Goal: Book appointment/travel/reservation

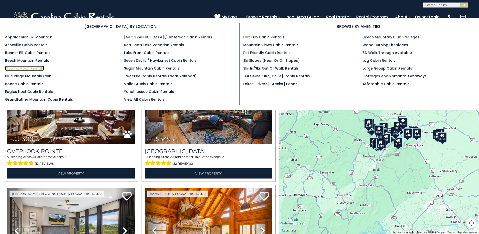
click at [38, 68] on link "Blowing Rock Rentals" at bounding box center [24, 68] width 39 height 5
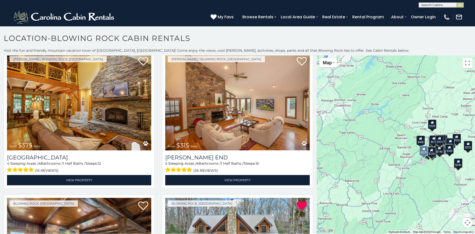
scroll to position [25, 0]
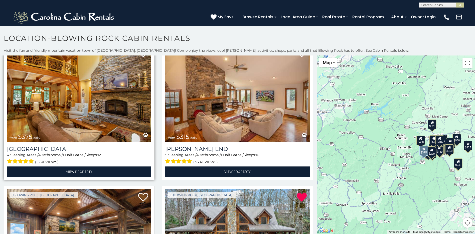
click at [82, 99] on img at bounding box center [79, 93] width 144 height 97
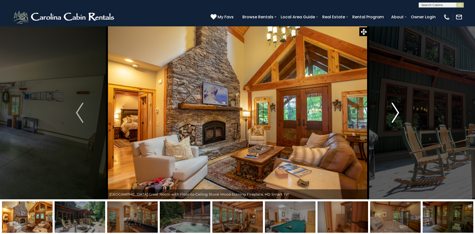
click at [398, 113] on img "Next" at bounding box center [396, 112] width 8 height 20
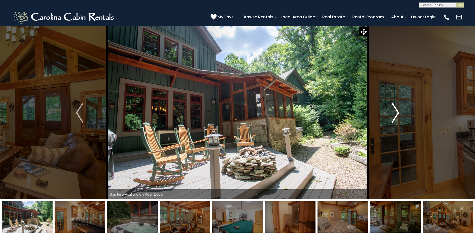
click at [398, 113] on img "Next" at bounding box center [396, 112] width 8 height 20
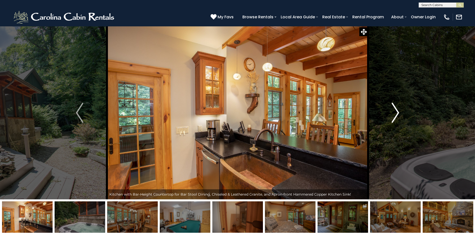
click at [398, 113] on img "Next" at bounding box center [396, 112] width 8 height 20
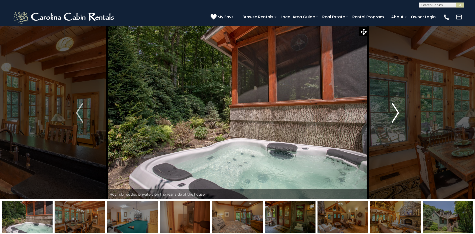
click at [398, 113] on img "Next" at bounding box center [396, 112] width 8 height 20
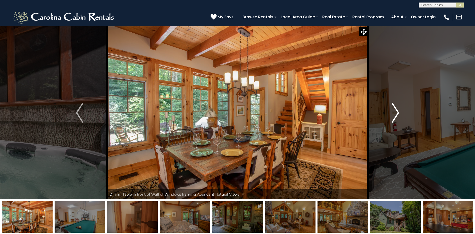
click at [398, 113] on img "Next" at bounding box center [396, 112] width 8 height 20
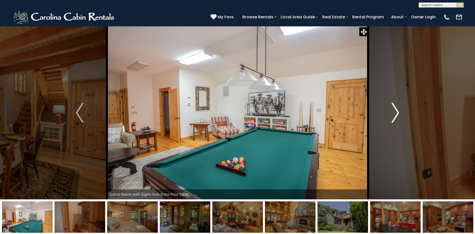
click at [398, 113] on img "Next" at bounding box center [396, 112] width 8 height 20
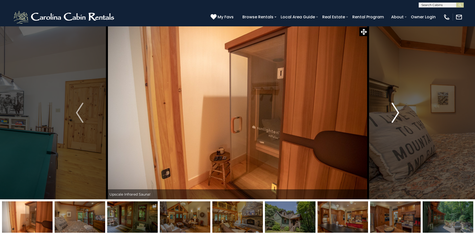
click at [398, 113] on img "Next" at bounding box center [396, 112] width 8 height 20
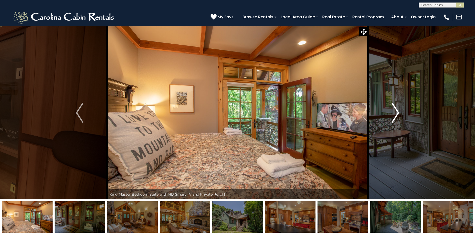
click at [398, 113] on img "Next" at bounding box center [396, 112] width 8 height 20
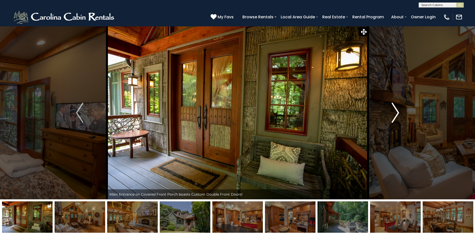
click at [398, 113] on img "Next" at bounding box center [396, 112] width 8 height 20
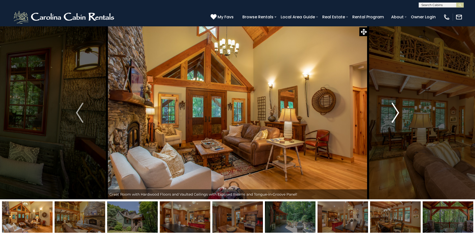
click at [398, 113] on img "Next" at bounding box center [396, 112] width 8 height 20
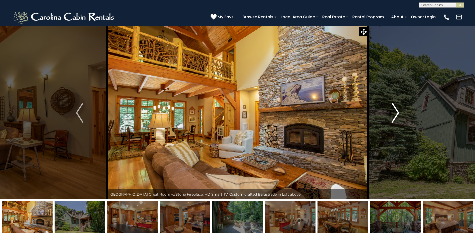
click at [398, 113] on img "Next" at bounding box center [396, 112] width 8 height 20
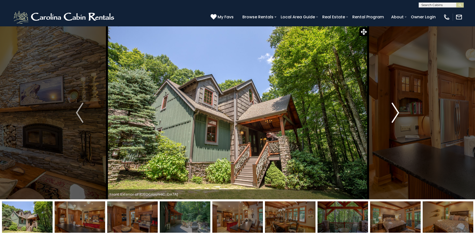
click at [398, 113] on img "Next" at bounding box center [396, 112] width 8 height 20
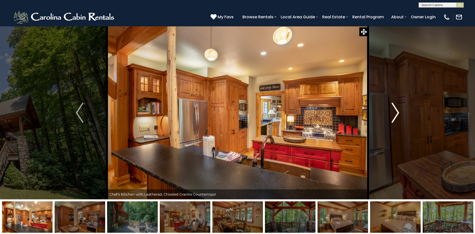
click at [398, 113] on img "Next" at bounding box center [396, 112] width 8 height 20
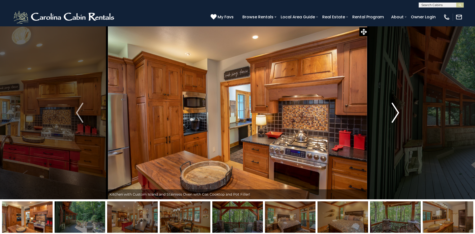
click at [398, 113] on img "Next" at bounding box center [396, 112] width 8 height 20
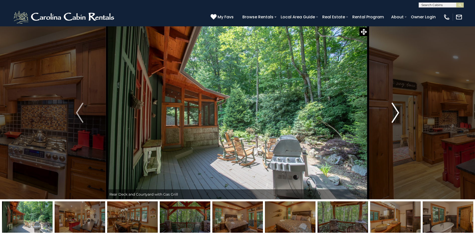
click at [398, 113] on img "Next" at bounding box center [396, 112] width 8 height 20
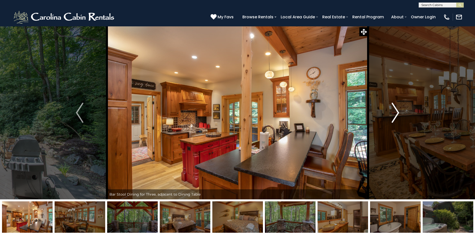
click at [398, 113] on img "Next" at bounding box center [396, 112] width 8 height 20
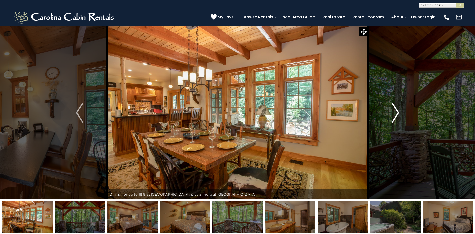
click at [398, 113] on img "Next" at bounding box center [396, 112] width 8 height 20
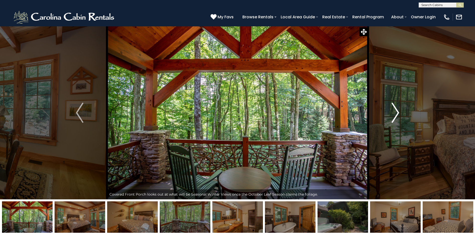
click at [398, 113] on img "Next" at bounding box center [396, 112] width 8 height 20
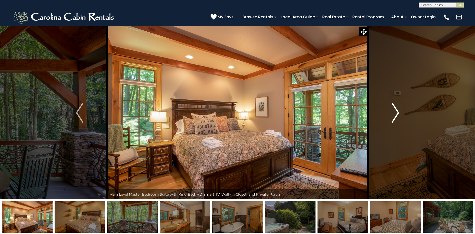
click at [398, 113] on img "Next" at bounding box center [396, 112] width 8 height 20
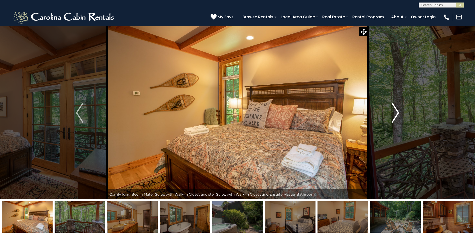
click at [398, 113] on img "Next" at bounding box center [396, 112] width 8 height 20
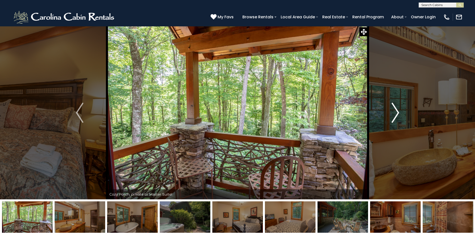
click at [398, 113] on img "Next" at bounding box center [396, 112] width 8 height 20
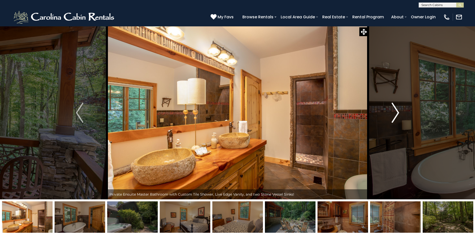
click at [398, 113] on img "Next" at bounding box center [396, 112] width 8 height 20
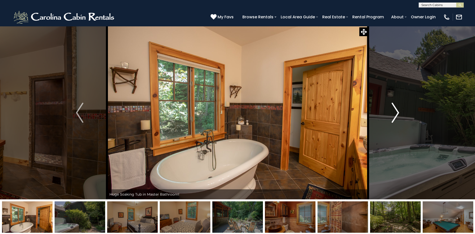
click at [398, 113] on img "Next" at bounding box center [396, 112] width 8 height 20
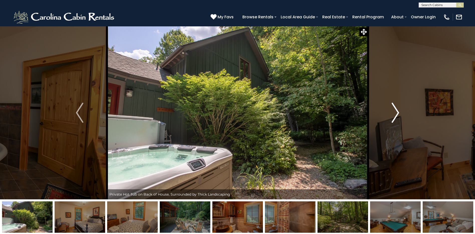
click at [398, 113] on img "Next" at bounding box center [396, 112] width 8 height 20
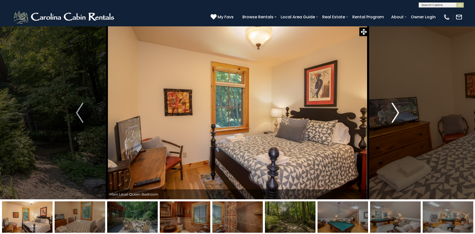
click at [398, 113] on img "Next" at bounding box center [396, 112] width 8 height 20
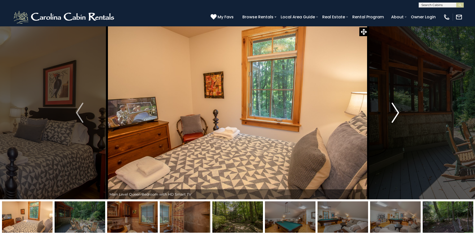
click at [398, 113] on img "Next" at bounding box center [396, 112] width 8 height 20
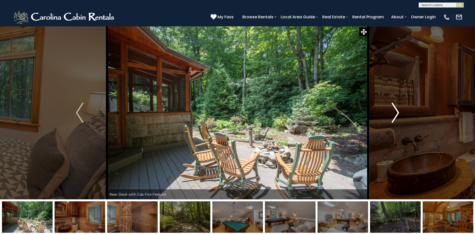
click at [398, 113] on img "Next" at bounding box center [396, 112] width 8 height 20
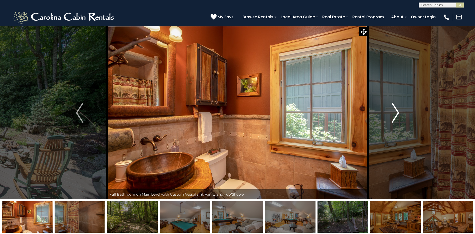
click at [398, 113] on img "Next" at bounding box center [396, 112] width 8 height 20
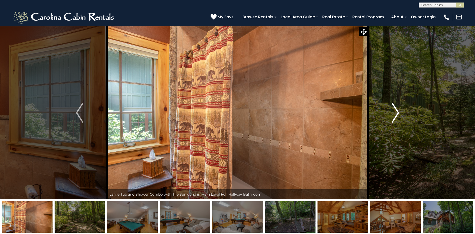
click at [398, 113] on img "Next" at bounding box center [396, 112] width 8 height 20
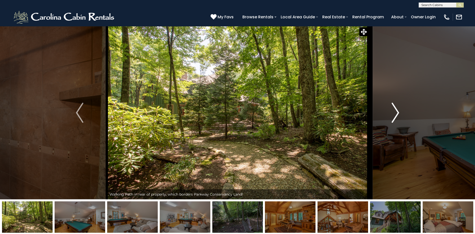
click at [398, 113] on img "Next" at bounding box center [396, 112] width 8 height 20
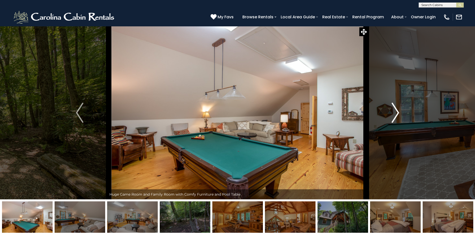
click at [398, 113] on img "Next" at bounding box center [396, 112] width 8 height 20
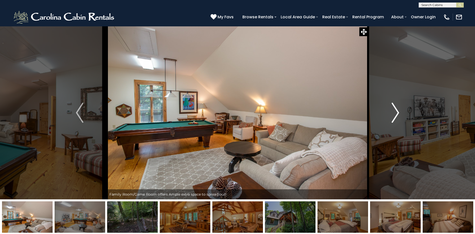
click at [398, 113] on img "Next" at bounding box center [396, 112] width 8 height 20
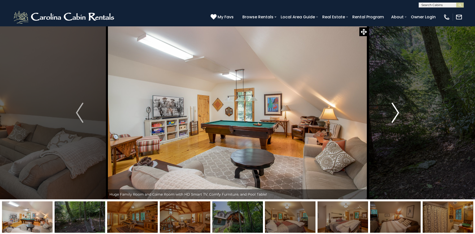
click at [398, 113] on img "Next" at bounding box center [396, 112] width 8 height 20
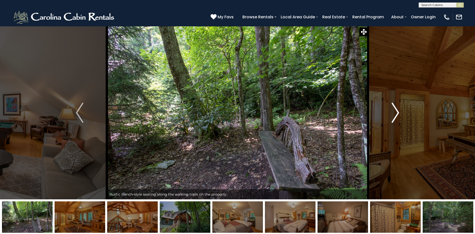
click at [398, 113] on img "Next" at bounding box center [396, 112] width 8 height 20
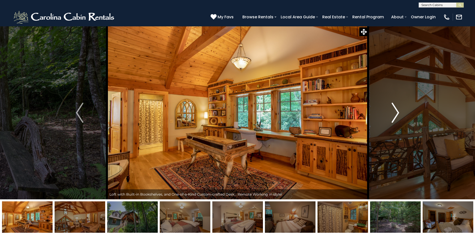
click at [398, 113] on img "Next" at bounding box center [396, 112] width 8 height 20
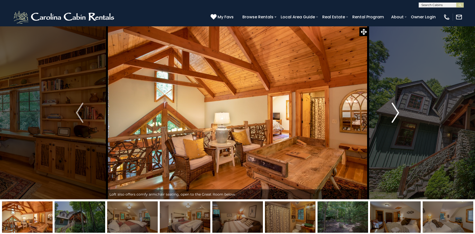
click at [398, 113] on img "Next" at bounding box center [396, 112] width 8 height 20
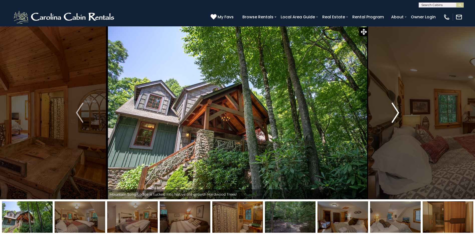
click at [398, 113] on img "Next" at bounding box center [396, 112] width 8 height 20
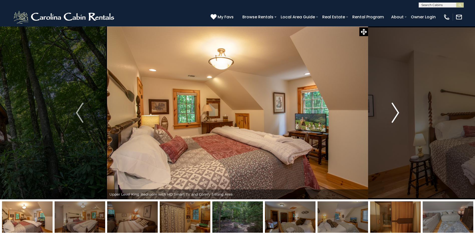
click at [398, 113] on img "Next" at bounding box center [396, 112] width 8 height 20
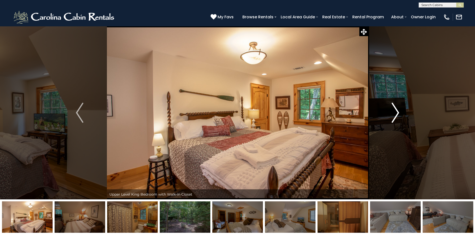
click at [398, 113] on img "Next" at bounding box center [396, 112] width 8 height 20
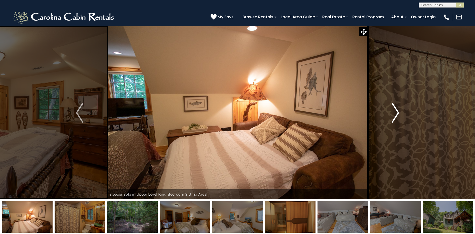
click at [398, 113] on img "Next" at bounding box center [396, 112] width 8 height 20
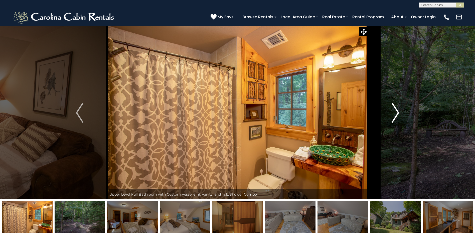
click at [398, 113] on img "Next" at bounding box center [396, 112] width 8 height 20
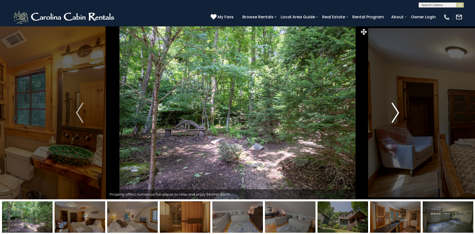
click at [398, 113] on img "Next" at bounding box center [396, 112] width 8 height 20
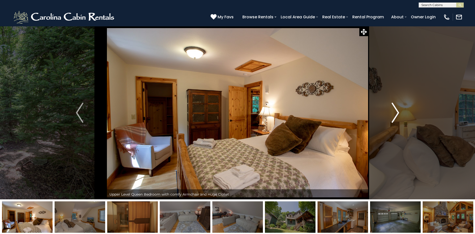
click at [398, 113] on img "Next" at bounding box center [396, 112] width 8 height 20
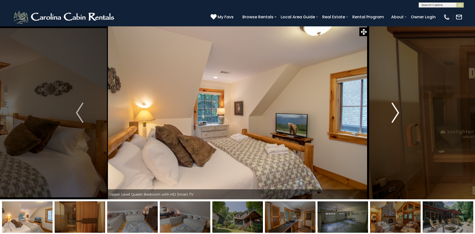
click at [398, 113] on img "Next" at bounding box center [396, 112] width 8 height 20
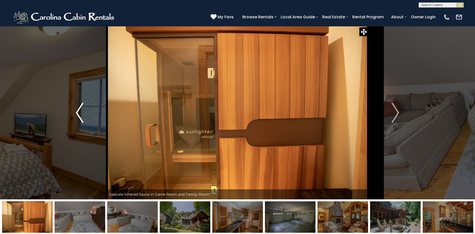
click at [81, 119] on img "Previous" at bounding box center [80, 112] width 8 height 20
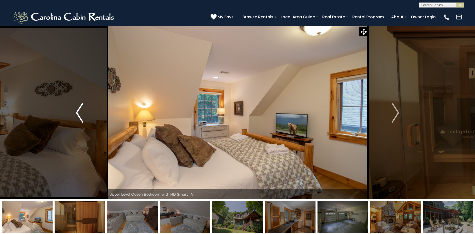
click at [81, 119] on img "Previous" at bounding box center [80, 112] width 8 height 20
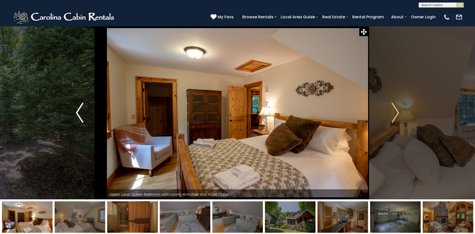
click at [81, 119] on img "Previous" at bounding box center [80, 112] width 8 height 20
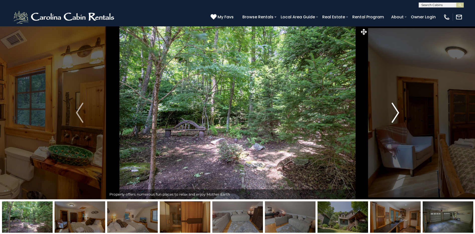
click at [396, 117] on img "Next" at bounding box center [396, 112] width 8 height 20
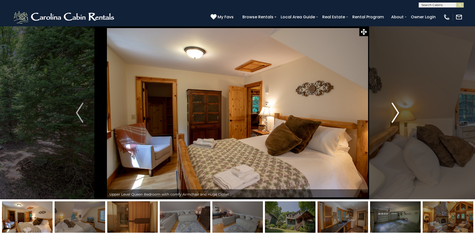
click at [396, 117] on img "Next" at bounding box center [396, 112] width 8 height 20
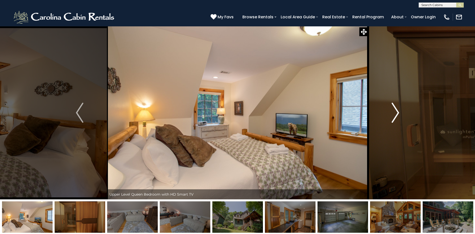
click at [396, 117] on img "Next" at bounding box center [396, 112] width 8 height 20
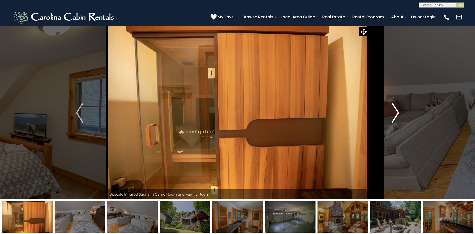
click at [396, 117] on img "Next" at bounding box center [396, 112] width 8 height 20
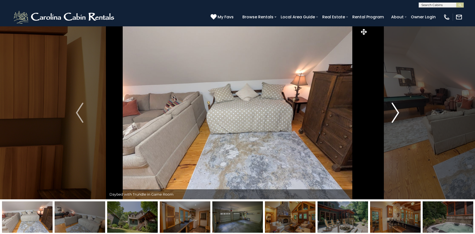
click at [396, 117] on img "Next" at bounding box center [396, 112] width 8 height 20
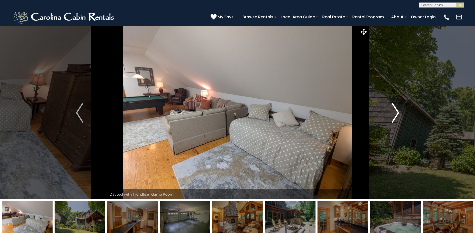
click at [396, 117] on img "Next" at bounding box center [396, 112] width 8 height 20
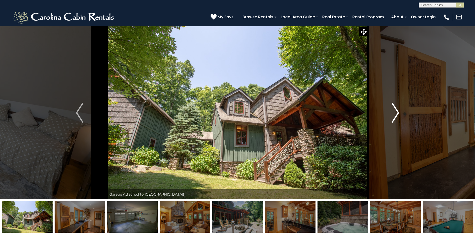
click at [396, 117] on img "Next" at bounding box center [396, 112] width 8 height 20
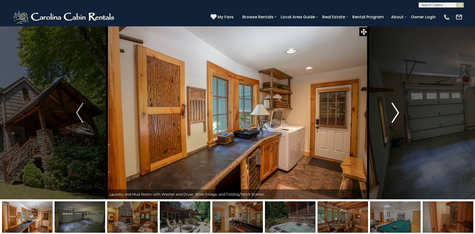
click at [396, 117] on img "Next" at bounding box center [396, 112] width 8 height 20
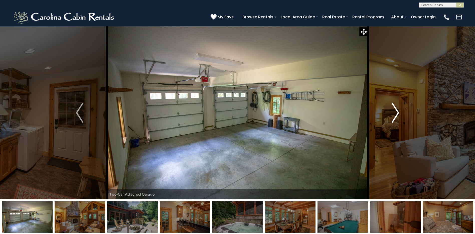
click at [396, 117] on img "Next" at bounding box center [396, 112] width 8 height 20
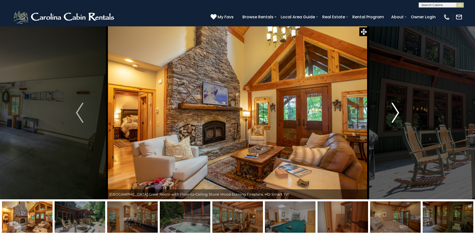
click at [396, 117] on img "Next" at bounding box center [396, 112] width 8 height 20
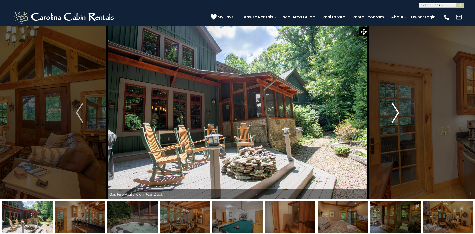
click at [396, 117] on img "Next" at bounding box center [396, 112] width 8 height 20
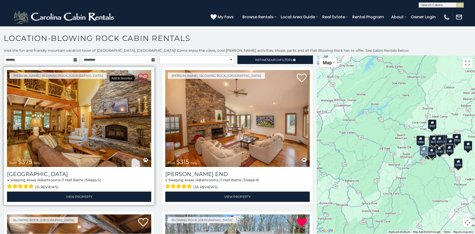
click at [139, 79] on icon at bounding box center [143, 78] width 10 height 10
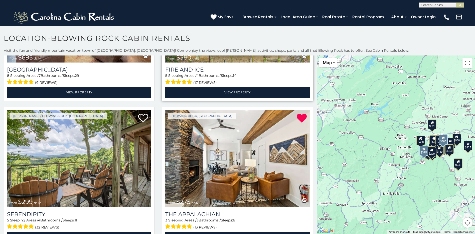
scroll to position [276, 0]
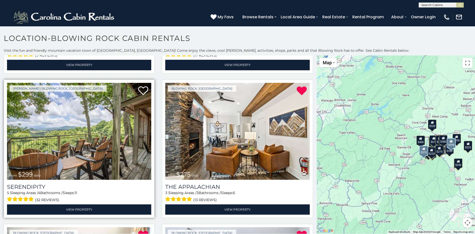
click at [102, 138] on img at bounding box center [79, 131] width 144 height 97
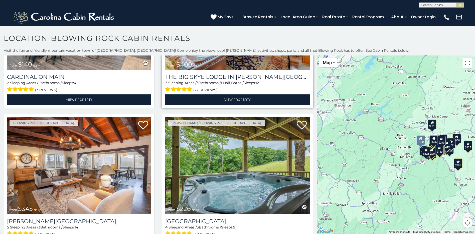
scroll to position [1403, 0]
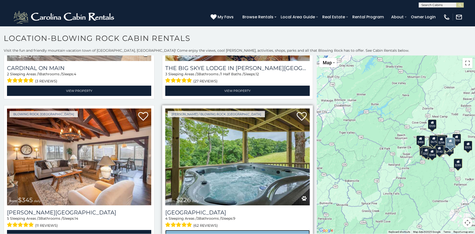
click at [236, 230] on link "View Property" at bounding box center [237, 235] width 144 height 10
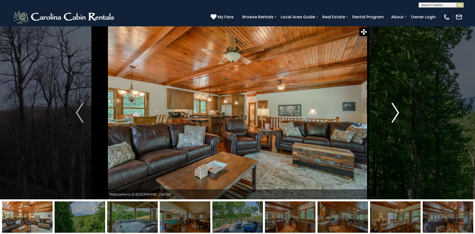
click at [397, 114] on img "Next" at bounding box center [396, 112] width 8 height 20
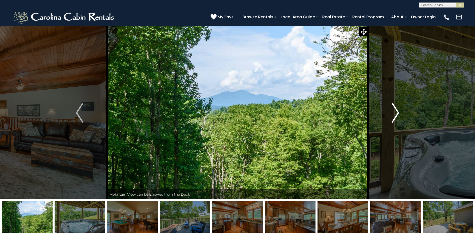
click at [397, 114] on img "Next" at bounding box center [396, 112] width 8 height 20
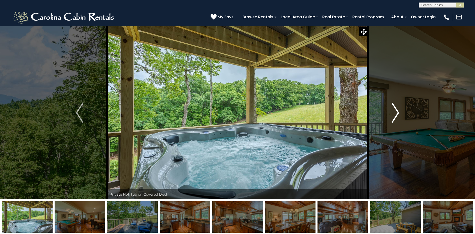
click at [397, 114] on img "Next" at bounding box center [396, 112] width 8 height 20
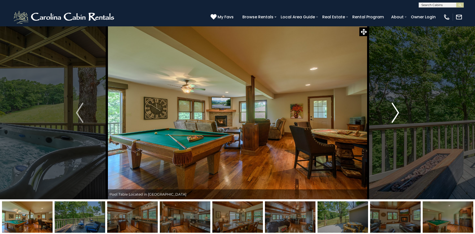
click at [397, 114] on img "Next" at bounding box center [396, 112] width 8 height 20
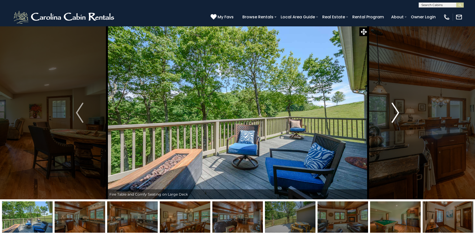
click at [397, 114] on img "Next" at bounding box center [396, 112] width 8 height 20
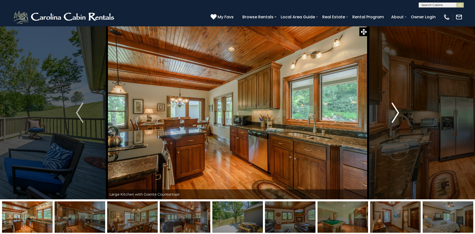
click at [397, 114] on img "Next" at bounding box center [396, 112] width 8 height 20
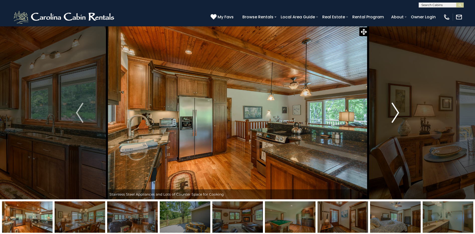
click at [397, 114] on img "Next" at bounding box center [396, 112] width 8 height 20
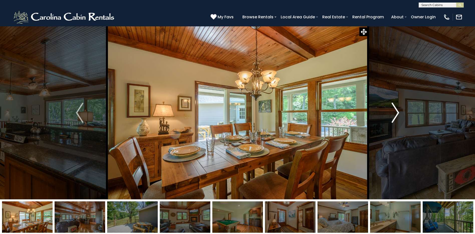
click at [397, 114] on img "Next" at bounding box center [396, 112] width 8 height 20
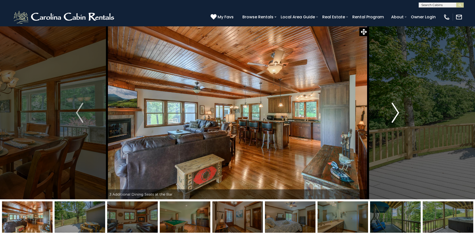
click at [397, 114] on img "Next" at bounding box center [396, 112] width 8 height 20
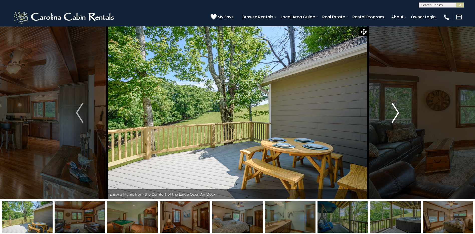
click at [397, 114] on img "Next" at bounding box center [396, 112] width 8 height 20
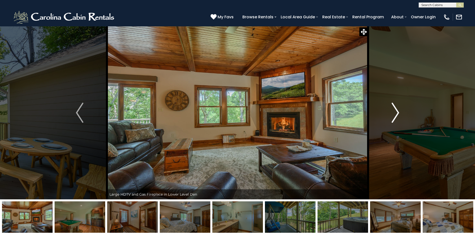
click at [397, 114] on img "Next" at bounding box center [396, 112] width 8 height 20
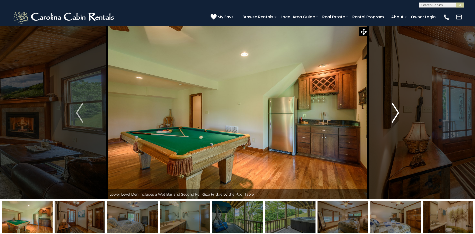
click at [397, 114] on img "Next" at bounding box center [396, 112] width 8 height 20
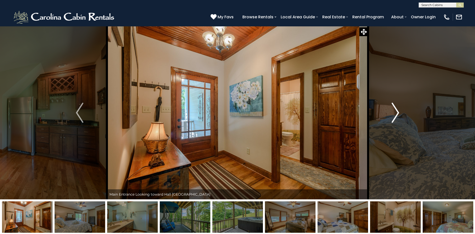
click at [397, 114] on img "Next" at bounding box center [396, 112] width 8 height 20
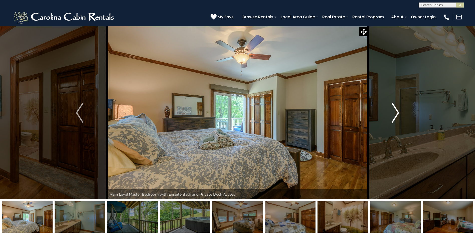
click at [397, 114] on img "Next" at bounding box center [396, 112] width 8 height 20
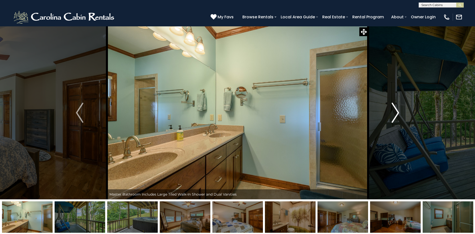
click at [397, 114] on img "Next" at bounding box center [396, 112] width 8 height 20
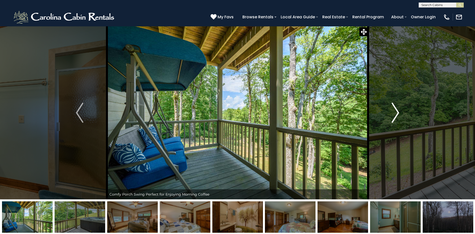
click at [397, 114] on img "Next" at bounding box center [396, 112] width 8 height 20
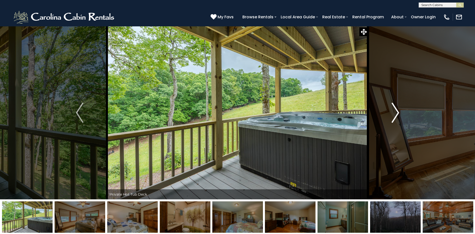
click at [397, 114] on img "Next" at bounding box center [396, 112] width 8 height 20
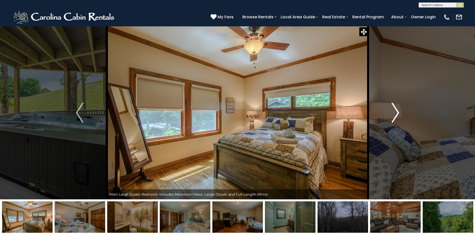
click at [397, 114] on img "Next" at bounding box center [396, 112] width 8 height 20
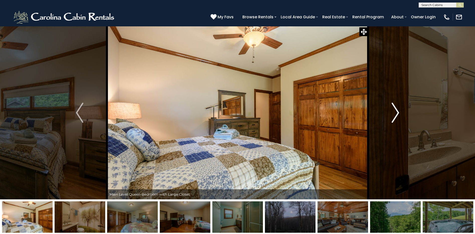
click at [397, 114] on img "Next" at bounding box center [396, 112] width 8 height 20
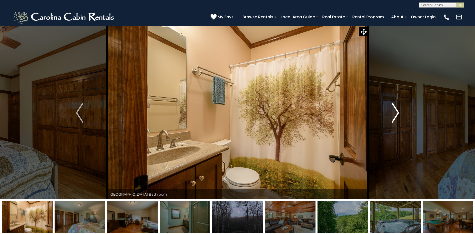
click at [397, 114] on img "Next" at bounding box center [396, 112] width 8 height 20
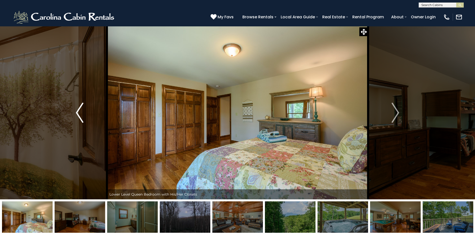
click at [79, 118] on img "Previous" at bounding box center [80, 112] width 8 height 20
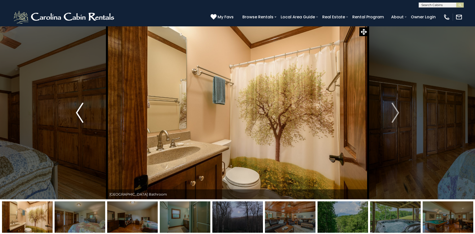
click at [79, 118] on img "Previous" at bounding box center [80, 112] width 8 height 20
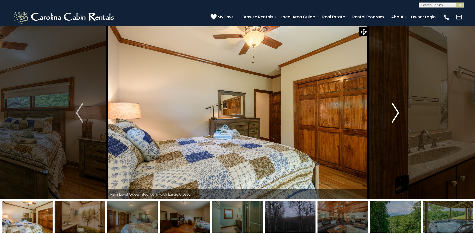
click at [395, 114] on img "Next" at bounding box center [396, 112] width 8 height 20
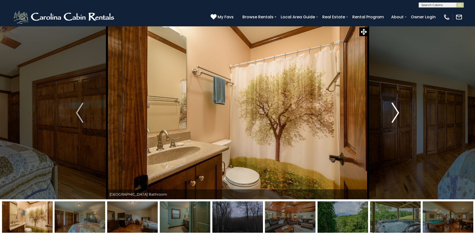
click at [395, 114] on img "Next" at bounding box center [396, 112] width 8 height 20
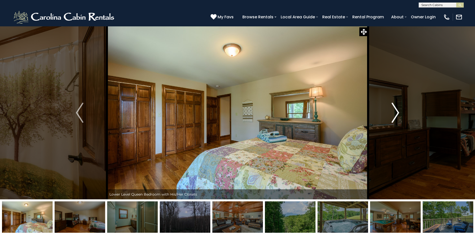
click at [395, 114] on img "Next" at bounding box center [396, 112] width 8 height 20
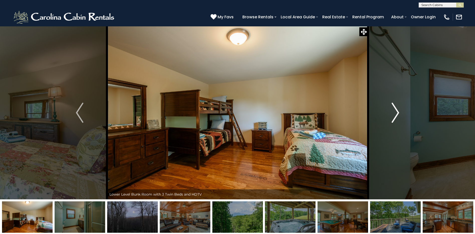
click at [395, 114] on img "Next" at bounding box center [396, 112] width 8 height 20
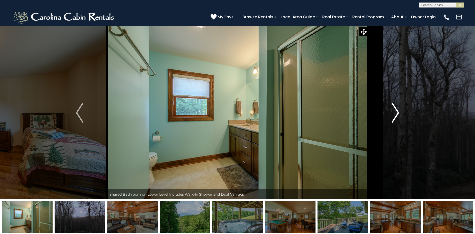
click at [395, 114] on img "Next" at bounding box center [396, 112] width 8 height 20
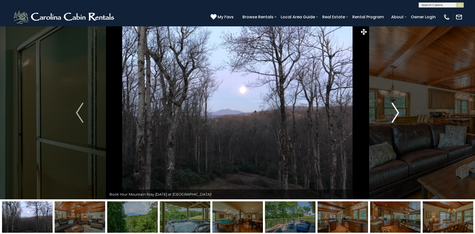
click at [395, 114] on img "Next" at bounding box center [396, 112] width 8 height 20
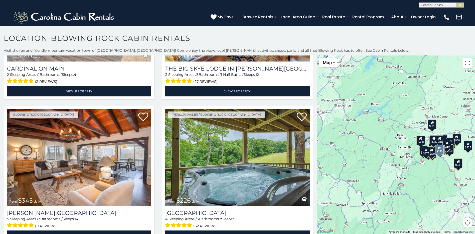
scroll to position [1403, 0]
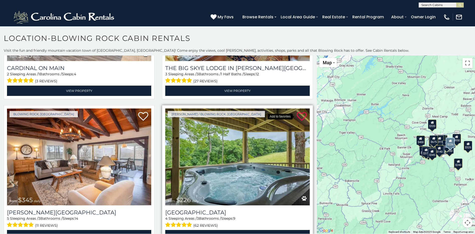
click at [298, 111] on icon at bounding box center [302, 116] width 10 height 10
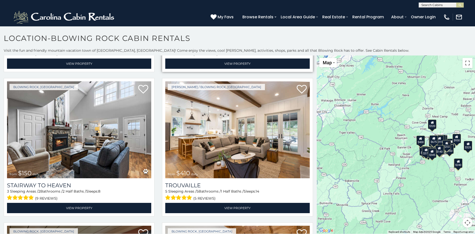
scroll to position [1579, 0]
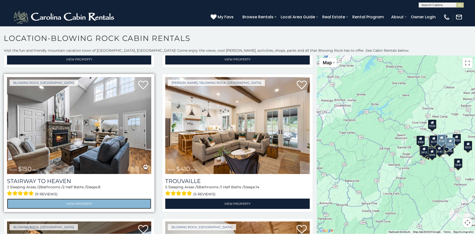
click at [79, 198] on link "View Property" at bounding box center [79, 203] width 144 height 10
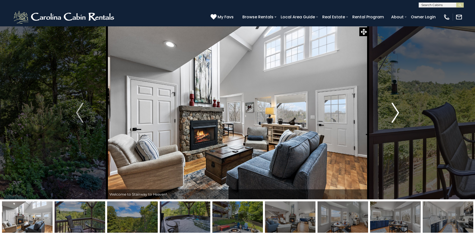
click at [398, 111] on img "Next" at bounding box center [396, 112] width 8 height 20
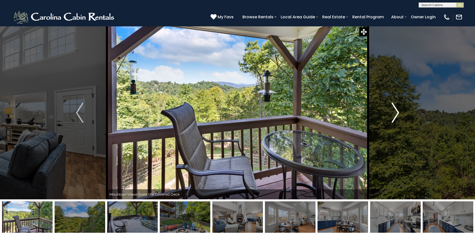
click at [398, 111] on img "Next" at bounding box center [396, 112] width 8 height 20
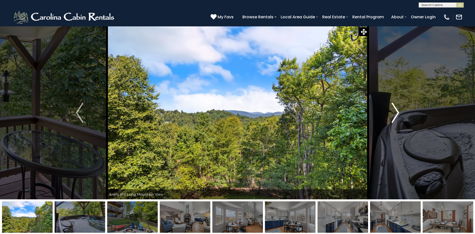
click at [398, 111] on img "Next" at bounding box center [396, 112] width 8 height 20
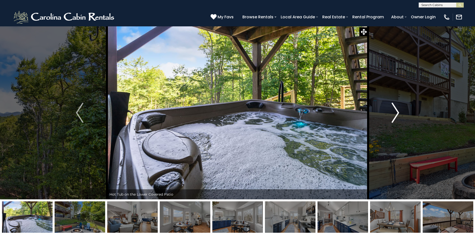
click at [398, 111] on img "Next" at bounding box center [396, 112] width 8 height 20
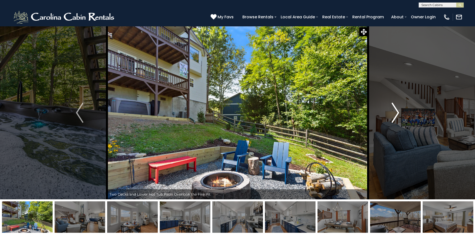
click at [398, 111] on img "Next" at bounding box center [396, 112] width 8 height 20
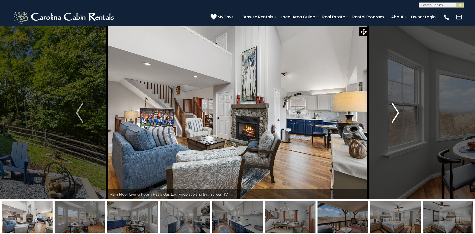
click at [398, 111] on img "Next" at bounding box center [396, 112] width 8 height 20
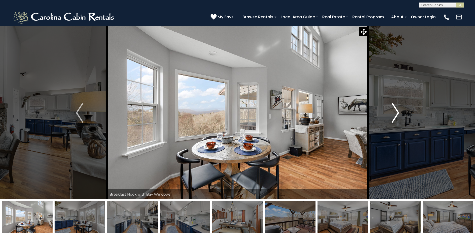
click at [398, 111] on img "Next" at bounding box center [396, 112] width 8 height 20
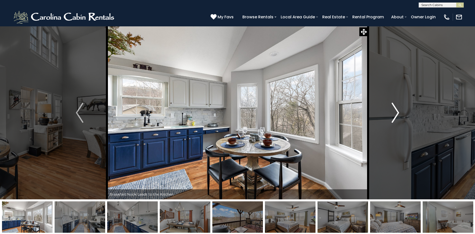
click at [398, 111] on img "Next" at bounding box center [396, 112] width 8 height 20
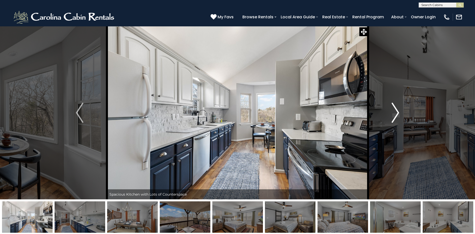
click at [398, 111] on img "Next" at bounding box center [396, 112] width 8 height 20
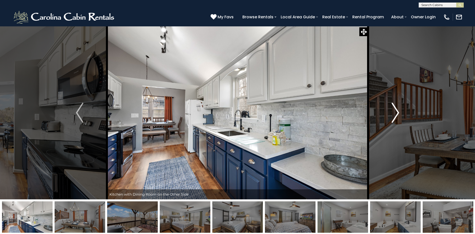
click at [398, 111] on img "Next" at bounding box center [396, 112] width 8 height 20
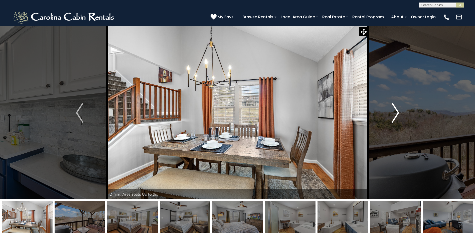
click at [398, 111] on img "Next" at bounding box center [396, 112] width 8 height 20
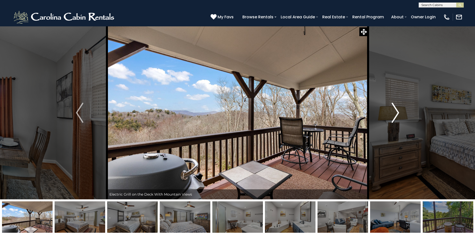
click at [398, 111] on img "Next" at bounding box center [396, 112] width 8 height 20
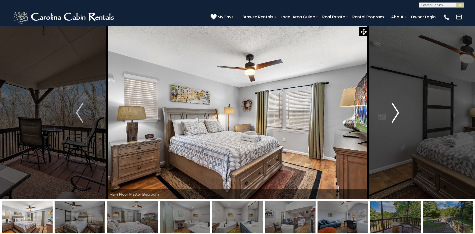
click at [398, 111] on img "Next" at bounding box center [396, 112] width 8 height 20
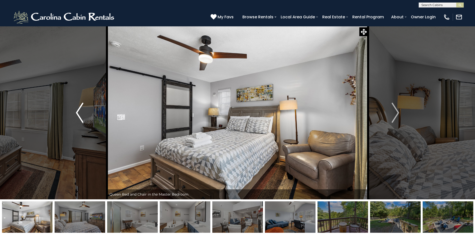
click at [78, 112] on img "Previous" at bounding box center [80, 112] width 8 height 20
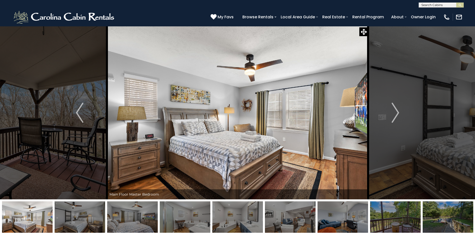
drag, startPoint x: 131, startPoint y: 110, endPoint x: 156, endPoint y: 110, distance: 25.6
click at [150, 110] on div "Enjoy a Divine Getaway at Stairway to Heaven" at bounding box center [237, 112] width 261 height 173
click at [398, 110] on img "Next" at bounding box center [396, 112] width 8 height 20
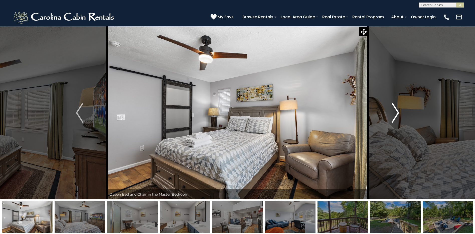
click at [398, 110] on img "Next" at bounding box center [396, 112] width 8 height 20
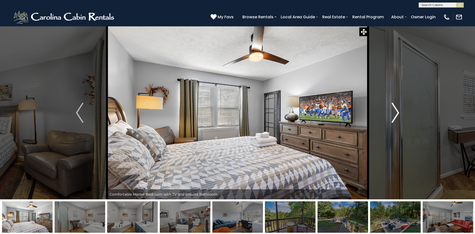
click at [398, 110] on img "Next" at bounding box center [396, 112] width 8 height 20
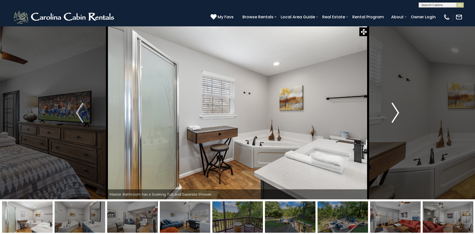
click at [398, 110] on img "Next" at bounding box center [396, 112] width 8 height 20
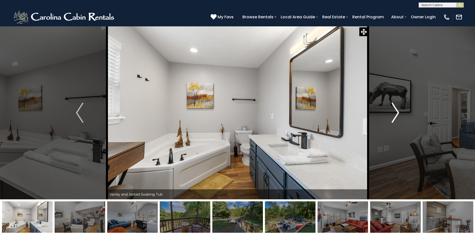
click at [398, 110] on img "Next" at bounding box center [396, 112] width 8 height 20
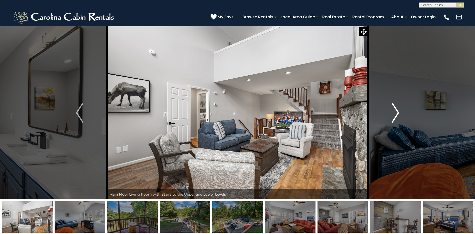
click at [398, 110] on img "Next" at bounding box center [396, 112] width 8 height 20
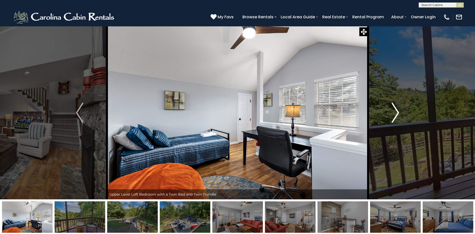
click at [397, 110] on img "Next" at bounding box center [396, 112] width 8 height 20
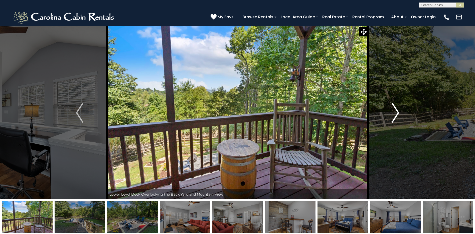
click at [397, 110] on img "Next" at bounding box center [396, 112] width 8 height 20
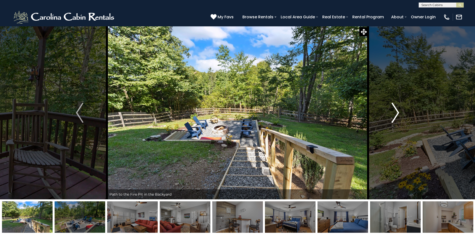
click at [397, 110] on img "Next" at bounding box center [396, 112] width 8 height 20
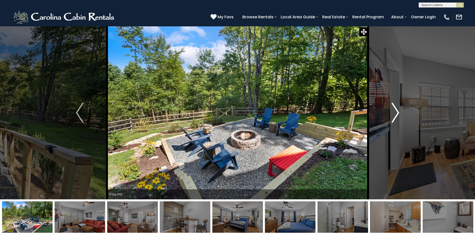
click at [397, 110] on img "Next" at bounding box center [396, 112] width 8 height 20
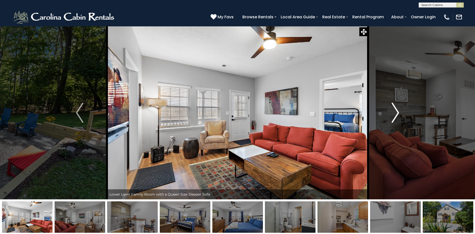
click at [397, 110] on img "Next" at bounding box center [396, 112] width 8 height 20
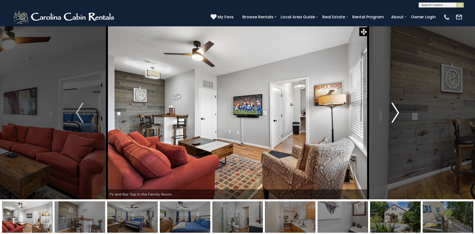
click at [397, 110] on img "Next" at bounding box center [396, 112] width 8 height 20
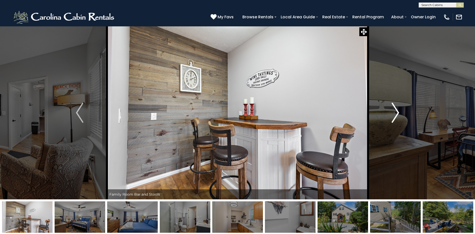
click at [397, 110] on img "Next" at bounding box center [396, 112] width 8 height 20
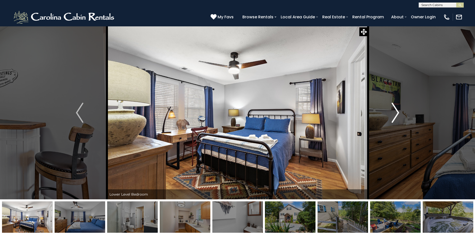
click at [397, 110] on img "Next" at bounding box center [396, 112] width 8 height 20
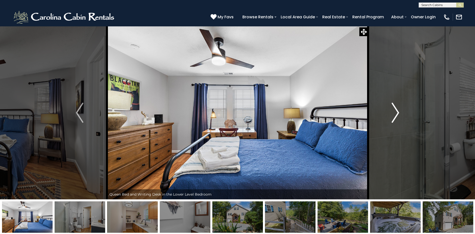
click at [397, 110] on img "Next" at bounding box center [396, 112] width 8 height 20
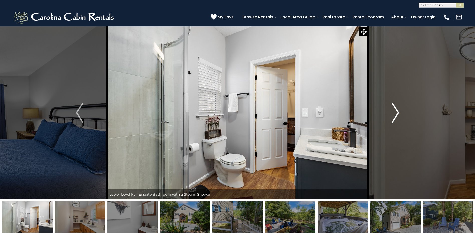
click at [397, 110] on img "Next" at bounding box center [396, 112] width 8 height 20
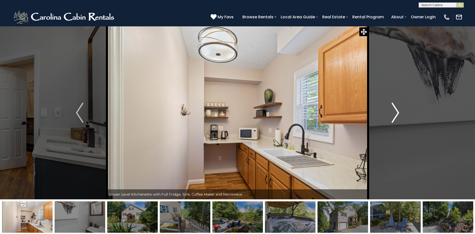
click at [397, 110] on img "Next" at bounding box center [396, 112] width 8 height 20
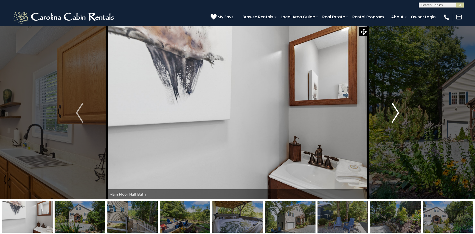
click at [397, 110] on img "Next" at bounding box center [396, 112] width 8 height 20
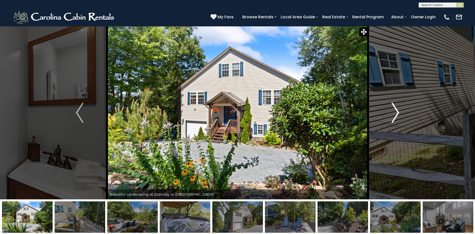
click at [397, 110] on img "Next" at bounding box center [396, 112] width 8 height 20
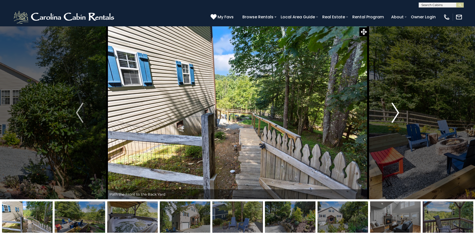
click at [397, 110] on img "Next" at bounding box center [396, 112] width 8 height 20
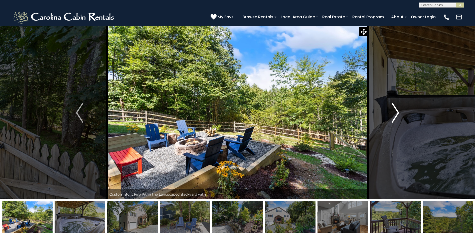
click at [397, 110] on img "Next" at bounding box center [396, 112] width 8 height 20
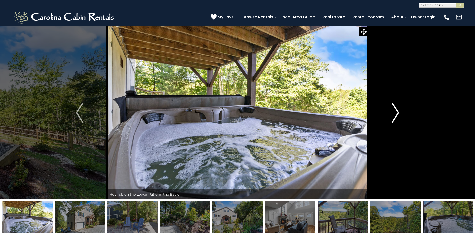
click at [397, 110] on img "Next" at bounding box center [396, 112] width 8 height 20
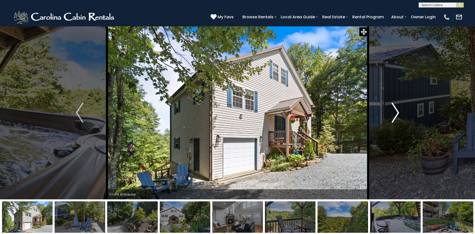
click at [397, 110] on img "Next" at bounding box center [396, 112] width 8 height 20
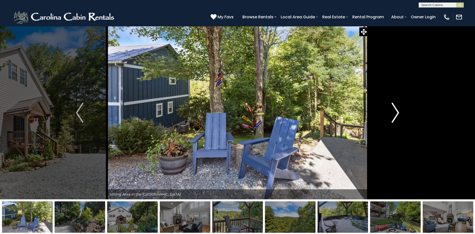
click at [397, 110] on img "Next" at bounding box center [396, 112] width 8 height 20
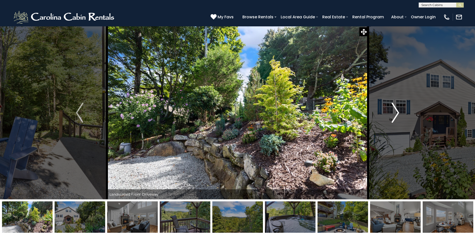
click at [397, 110] on img "Next" at bounding box center [396, 112] width 8 height 20
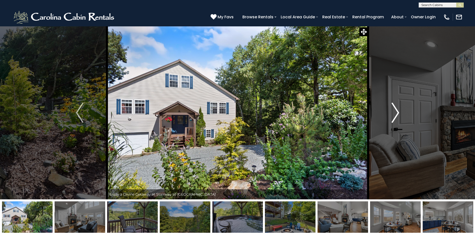
click at [397, 110] on img "Next" at bounding box center [396, 112] width 8 height 20
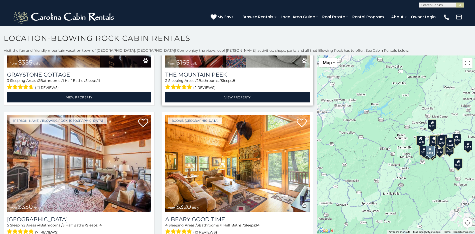
scroll to position [1829, 0]
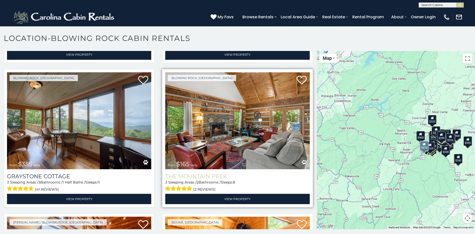
scroll to position [1724, 0]
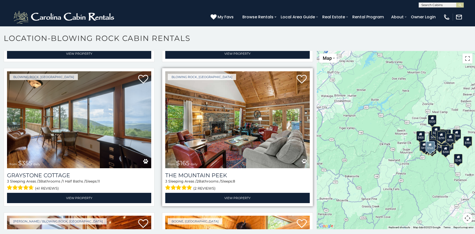
click at [256, 125] on img at bounding box center [237, 119] width 144 height 97
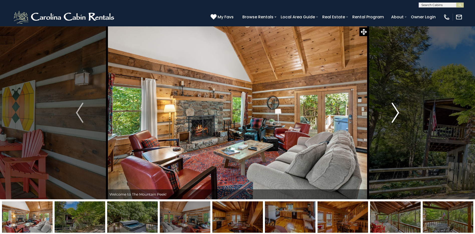
click at [398, 112] on img "Next" at bounding box center [396, 112] width 8 height 20
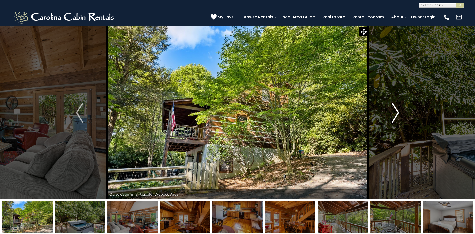
click at [398, 112] on img "Next" at bounding box center [396, 112] width 8 height 20
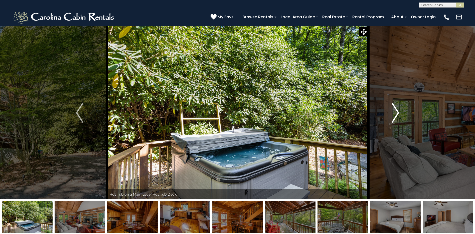
click at [398, 112] on img "Next" at bounding box center [396, 112] width 8 height 20
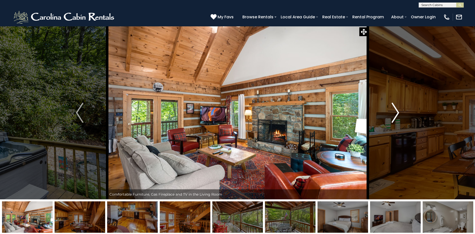
click at [398, 112] on img "Next" at bounding box center [396, 112] width 8 height 20
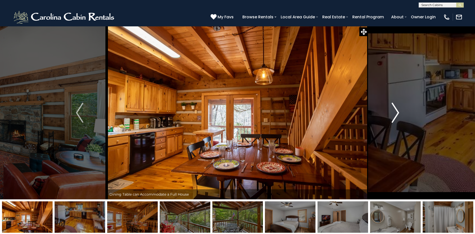
click at [398, 112] on img "Next" at bounding box center [396, 112] width 8 height 20
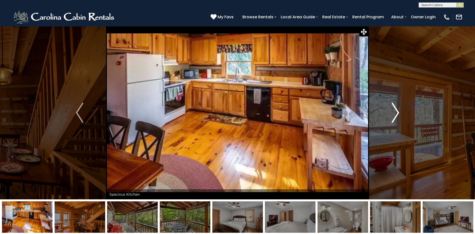
click at [398, 112] on img "Next" at bounding box center [396, 112] width 8 height 20
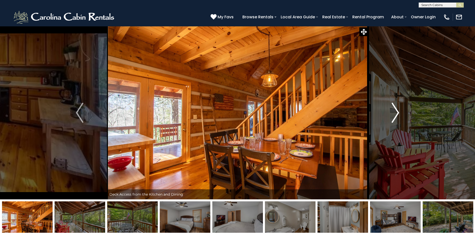
click at [398, 112] on img "Next" at bounding box center [396, 112] width 8 height 20
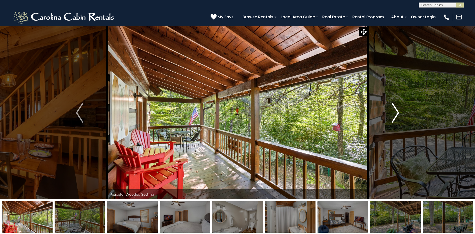
click at [398, 112] on img "Next" at bounding box center [396, 112] width 8 height 20
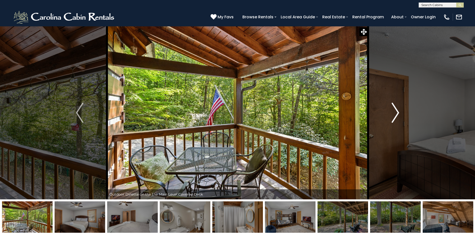
click at [398, 112] on img "Next" at bounding box center [396, 112] width 8 height 20
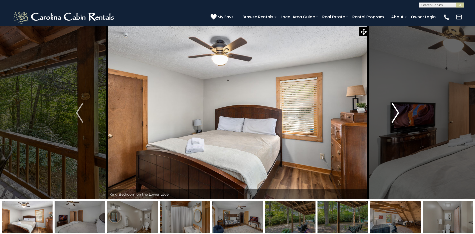
click at [398, 112] on img "Next" at bounding box center [396, 112] width 8 height 20
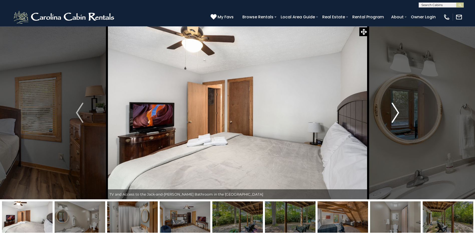
click at [397, 110] on img "Next" at bounding box center [396, 112] width 8 height 20
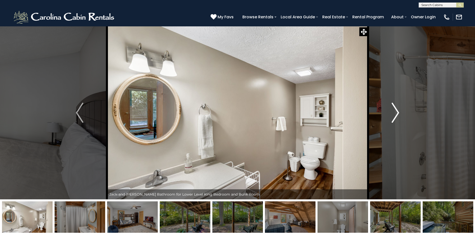
click at [397, 110] on img "Next" at bounding box center [396, 112] width 8 height 20
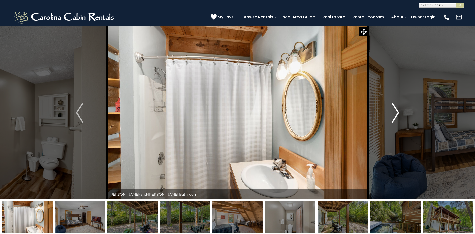
click at [397, 110] on img "Next" at bounding box center [396, 112] width 8 height 20
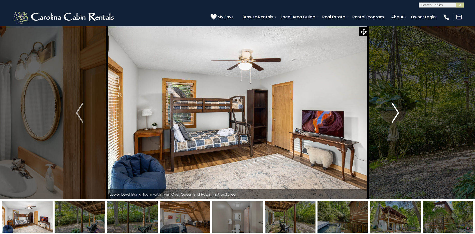
click at [397, 110] on img "Next" at bounding box center [396, 112] width 8 height 20
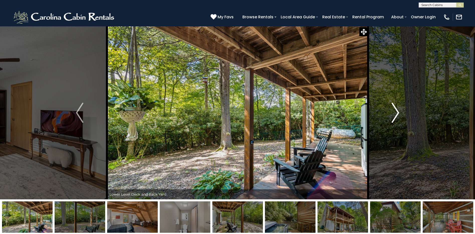
click at [397, 110] on img "Next" at bounding box center [396, 112] width 8 height 20
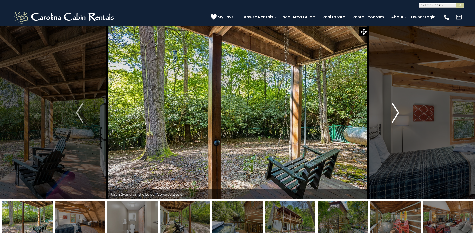
click at [397, 110] on img "Next" at bounding box center [396, 112] width 8 height 20
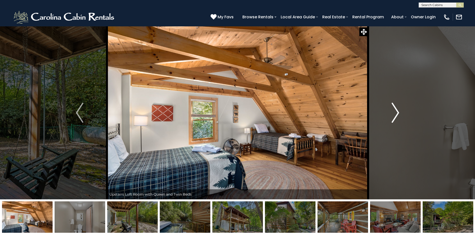
click at [397, 110] on img "Next" at bounding box center [396, 112] width 8 height 20
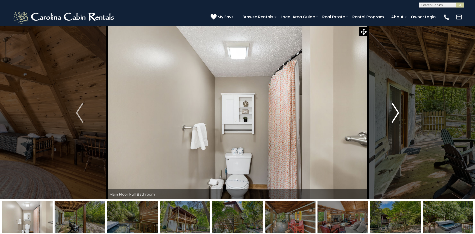
click at [397, 110] on img "Next" at bounding box center [396, 112] width 8 height 20
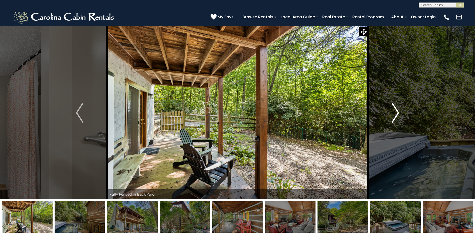
click at [397, 110] on img "Next" at bounding box center [396, 112] width 8 height 20
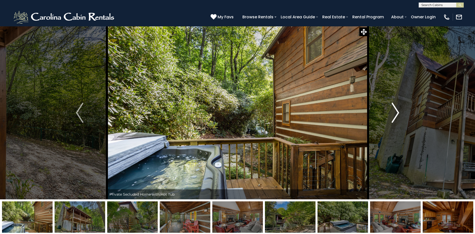
click at [397, 110] on img "Next" at bounding box center [396, 112] width 8 height 20
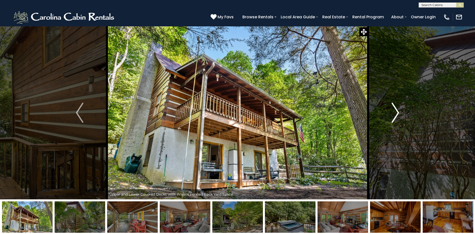
click at [397, 110] on img "Next" at bounding box center [396, 112] width 8 height 20
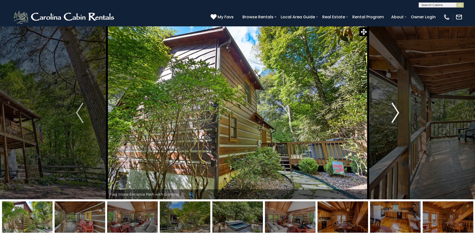
click at [397, 110] on img "Next" at bounding box center [396, 112] width 8 height 20
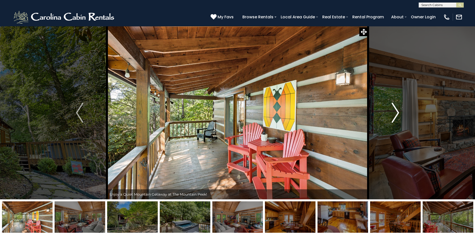
click at [397, 110] on img "Next" at bounding box center [396, 112] width 8 height 20
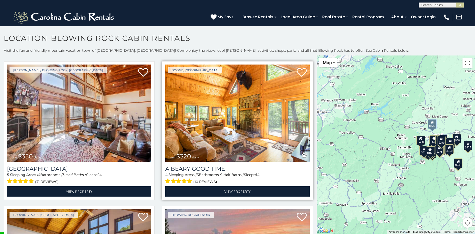
scroll to position [1854, 0]
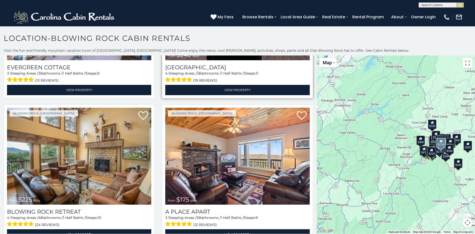
scroll to position [2125, 0]
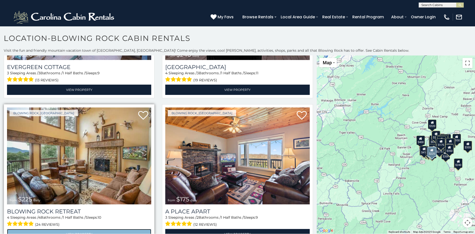
click at [81, 229] on link "View Property" at bounding box center [79, 234] width 144 height 10
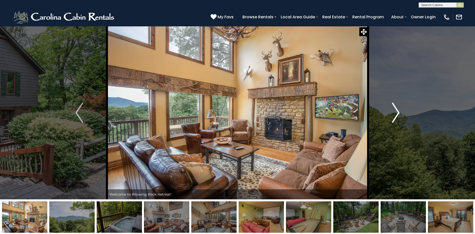
click at [398, 113] on img "Next" at bounding box center [396, 112] width 8 height 20
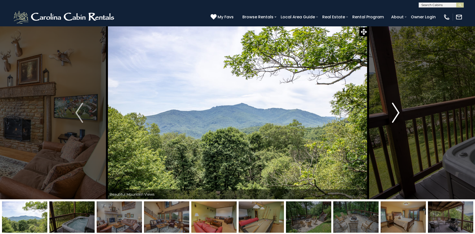
click at [398, 113] on img "Next" at bounding box center [396, 112] width 8 height 20
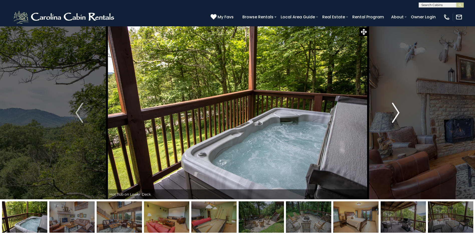
click at [398, 113] on img "Next" at bounding box center [396, 112] width 8 height 20
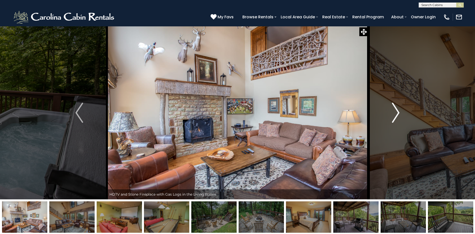
click at [398, 113] on img "Next" at bounding box center [396, 112] width 8 height 20
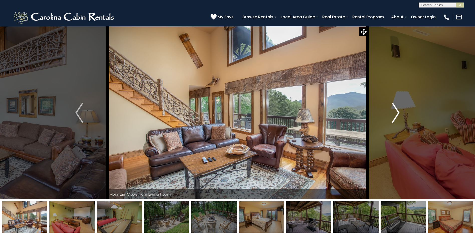
click at [398, 113] on img "Next" at bounding box center [396, 112] width 8 height 20
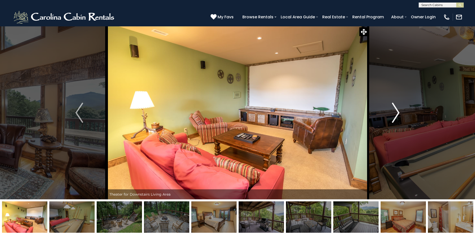
click at [398, 113] on img "Next" at bounding box center [396, 112] width 8 height 20
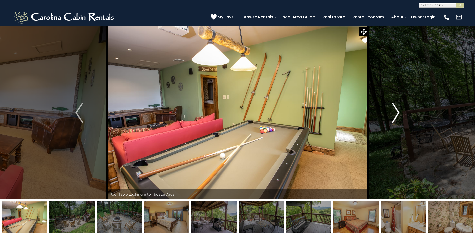
click at [398, 113] on img "Next" at bounding box center [396, 112] width 8 height 20
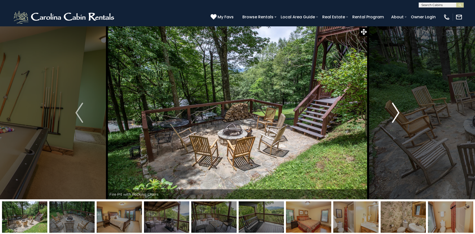
click at [398, 113] on img "Next" at bounding box center [396, 112] width 8 height 20
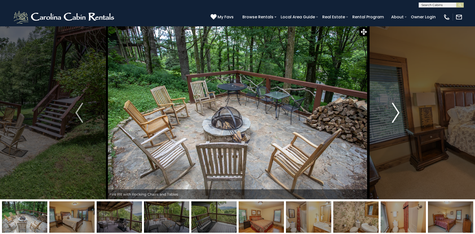
click at [398, 113] on img "Next" at bounding box center [396, 112] width 8 height 20
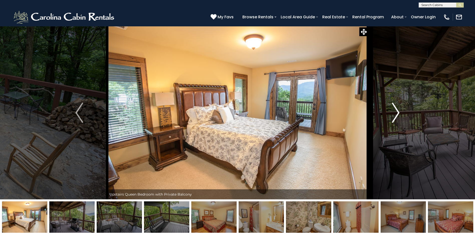
click at [398, 113] on img "Next" at bounding box center [396, 112] width 8 height 20
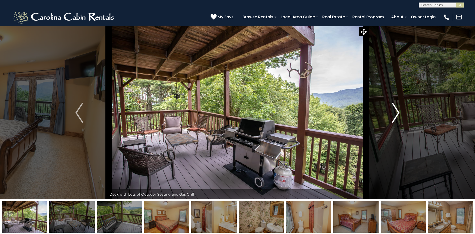
click at [398, 113] on img "Next" at bounding box center [396, 112] width 8 height 20
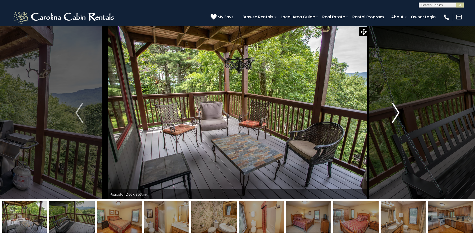
click at [398, 113] on img "Next" at bounding box center [396, 112] width 8 height 20
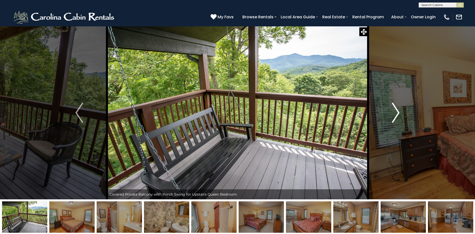
click at [398, 113] on img "Next" at bounding box center [396, 112] width 8 height 20
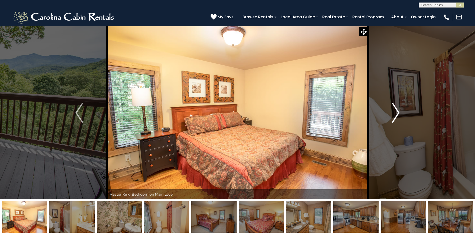
click at [398, 113] on img "Next" at bounding box center [396, 112] width 8 height 20
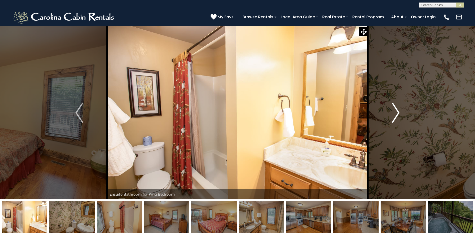
click at [398, 113] on img "Next" at bounding box center [396, 112] width 8 height 20
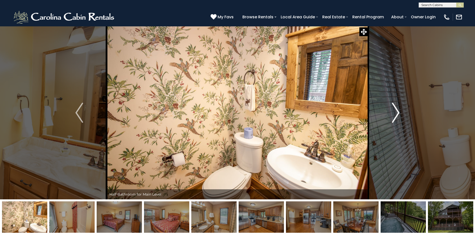
click at [398, 113] on img "Next" at bounding box center [396, 112] width 8 height 20
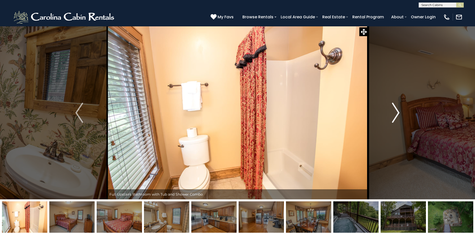
click at [398, 113] on img "Next" at bounding box center [396, 112] width 8 height 20
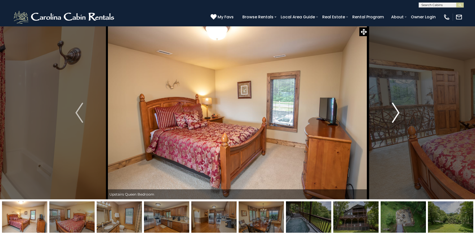
click at [398, 113] on img "Next" at bounding box center [396, 112] width 8 height 20
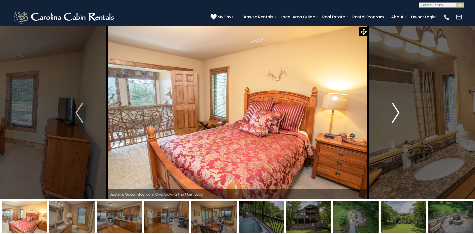
click at [398, 113] on img "Next" at bounding box center [396, 112] width 8 height 20
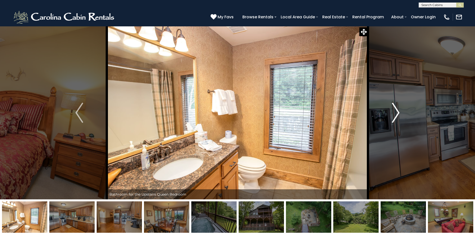
click at [398, 113] on img "Next" at bounding box center [396, 112] width 8 height 20
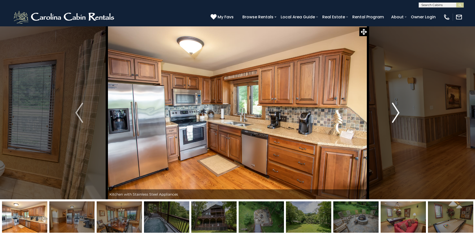
click at [398, 113] on img "Next" at bounding box center [396, 112] width 8 height 20
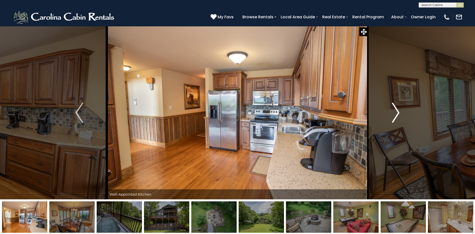
click at [398, 113] on img "Next" at bounding box center [396, 112] width 8 height 20
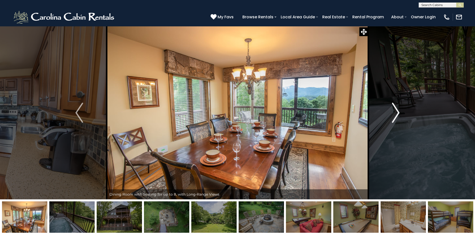
click at [398, 113] on img "Next" at bounding box center [396, 112] width 8 height 20
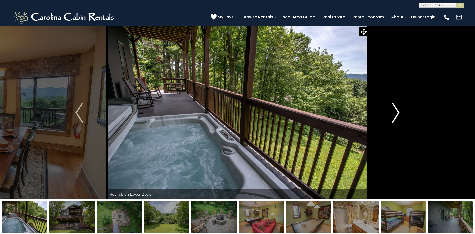
click at [398, 113] on img "Next" at bounding box center [396, 112] width 8 height 20
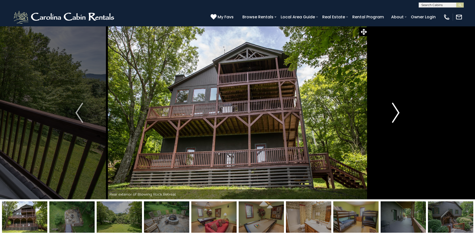
click at [398, 113] on img "Next" at bounding box center [396, 112] width 8 height 20
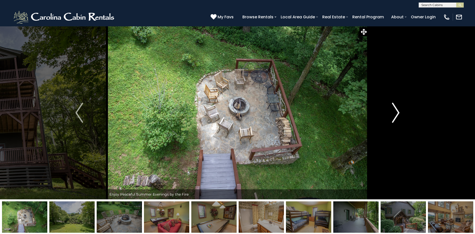
click at [398, 113] on img "Next" at bounding box center [396, 112] width 8 height 20
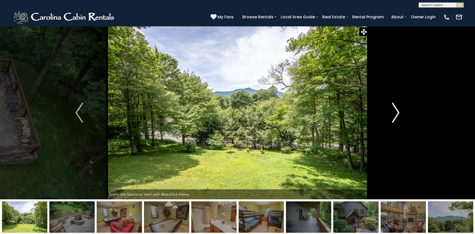
click at [398, 113] on img "Next" at bounding box center [396, 112] width 8 height 20
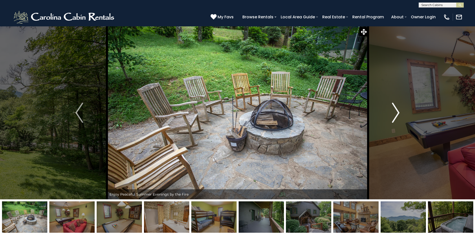
click at [398, 113] on img "Next" at bounding box center [396, 112] width 8 height 20
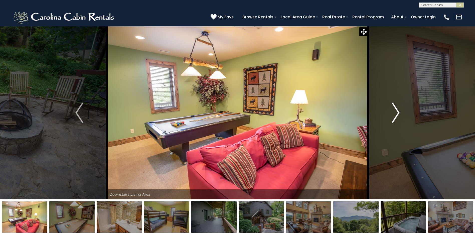
click at [397, 113] on img "Next" at bounding box center [396, 112] width 8 height 20
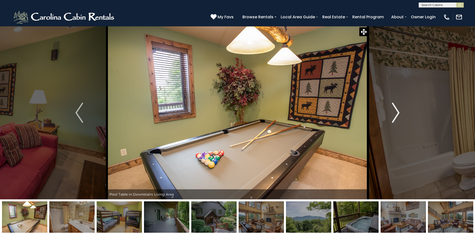
click at [397, 113] on img "Next" at bounding box center [396, 112] width 8 height 20
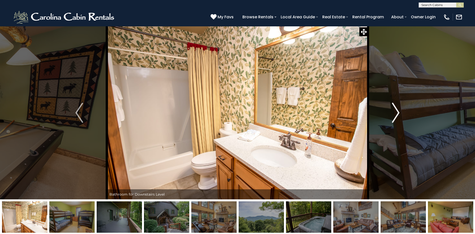
click at [397, 113] on img "Next" at bounding box center [396, 112] width 8 height 20
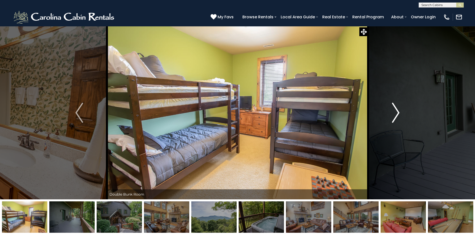
click at [396, 114] on img "Next" at bounding box center [396, 112] width 8 height 20
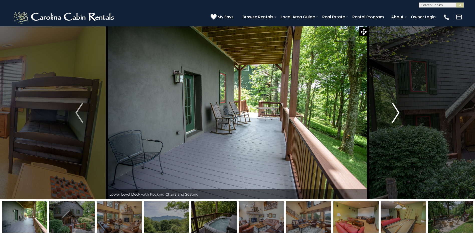
click at [396, 114] on img "Next" at bounding box center [396, 112] width 8 height 20
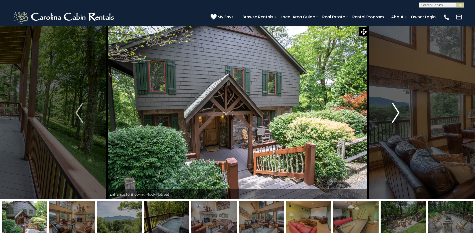
click at [396, 114] on img "Next" at bounding box center [396, 112] width 8 height 20
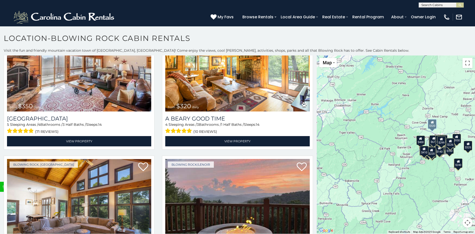
scroll to position [1974, 0]
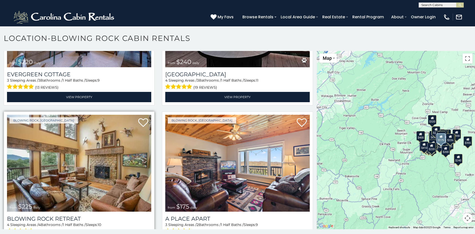
scroll to position [2125, 0]
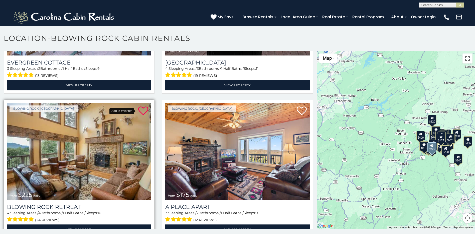
click at [143, 106] on icon at bounding box center [143, 111] width 10 height 10
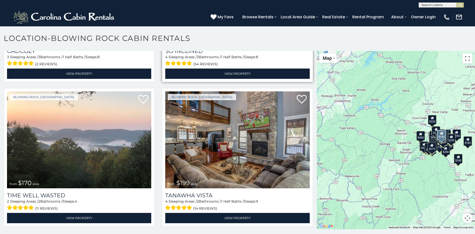
scroll to position [3578, 0]
